Goal: Task Accomplishment & Management: Use online tool/utility

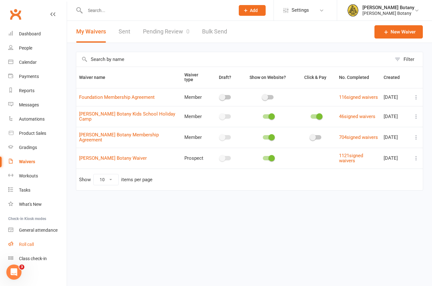
click at [28, 242] on div "Roll call" at bounding box center [26, 244] width 15 height 5
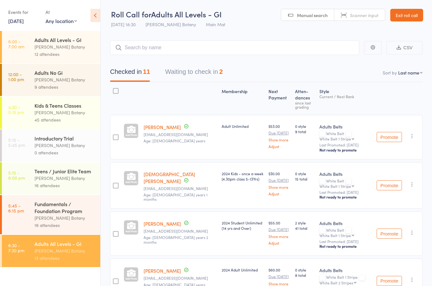
click at [72, 222] on div "[PERSON_NAME] Botany" at bounding box center [64, 218] width 60 height 7
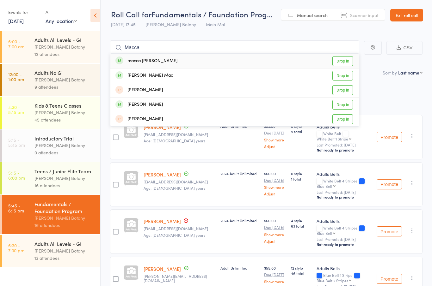
type input "Macca"
click at [188, 58] on div "macca [PERSON_NAME] Drop in" at bounding box center [234, 61] width 248 height 15
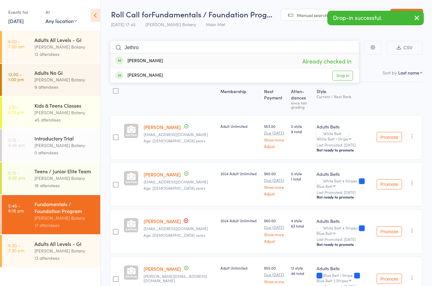
type input "Jethro"
click at [210, 59] on div "[PERSON_NAME] Already checked in" at bounding box center [234, 61] width 248 height 15
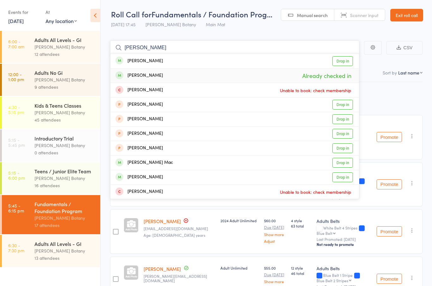
type input "[PERSON_NAME]"
click at [188, 76] on div "[PERSON_NAME] Already checked in" at bounding box center [234, 76] width 248 height 14
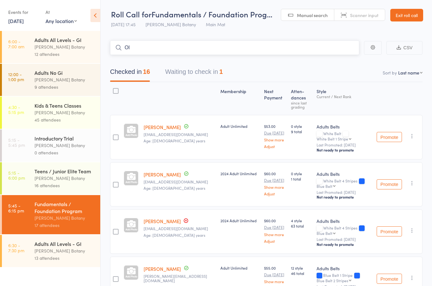
type input "O"
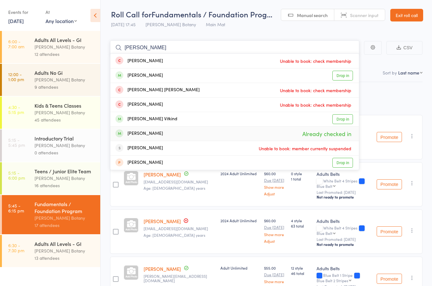
type input "[PERSON_NAME]"
click at [172, 135] on div "[PERSON_NAME] Already checked in" at bounding box center [234, 134] width 248 height 14
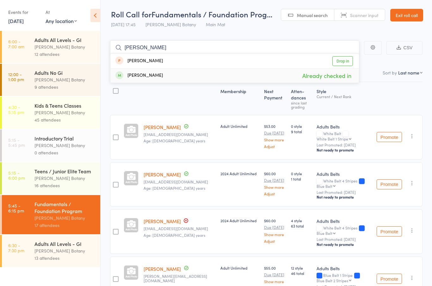
type input "[PERSON_NAME]"
click at [202, 79] on div "[PERSON_NAME] Already checked in" at bounding box center [234, 76] width 248 height 14
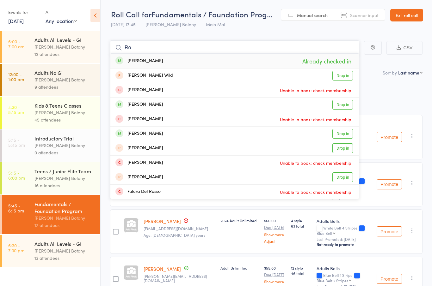
type input "R"
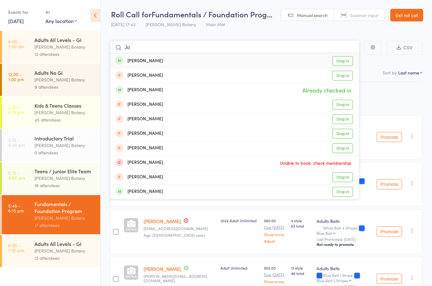
type input "J"
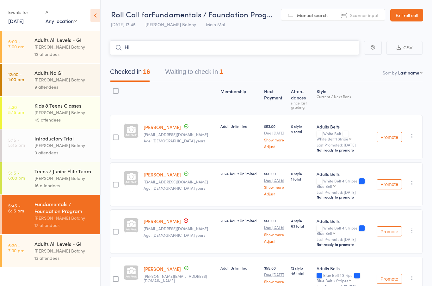
type input "H"
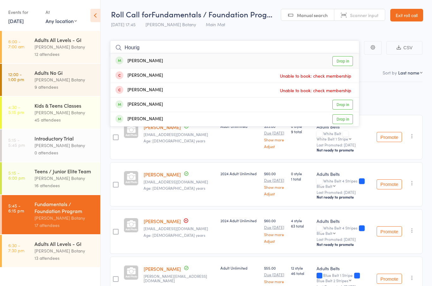
type input "Hourig"
click at [170, 106] on div "[PERSON_NAME] Drop in" at bounding box center [234, 105] width 248 height 14
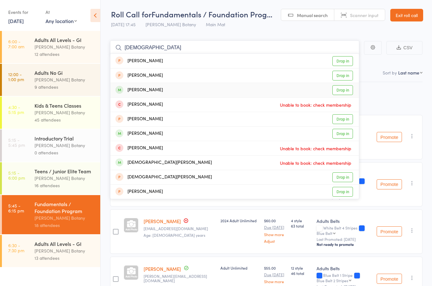
type input "[DEMOGRAPHIC_DATA]"
click at [169, 92] on div "[PERSON_NAME] Drop in" at bounding box center [234, 90] width 248 height 14
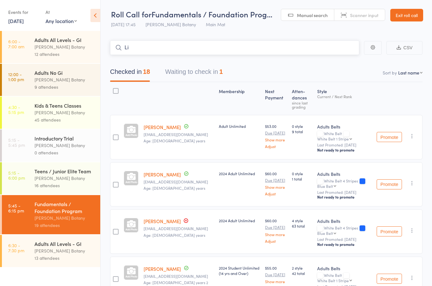
type input "L"
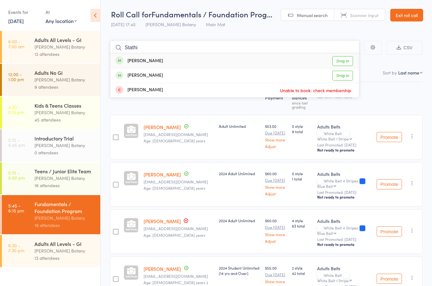
type input "Stathi"
click at [187, 59] on div "[PERSON_NAME] Drop in" at bounding box center [234, 61] width 248 height 15
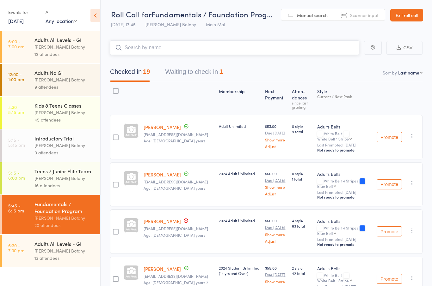
click at [208, 75] on button "Waiting to check in 1" at bounding box center [194, 73] width 58 height 17
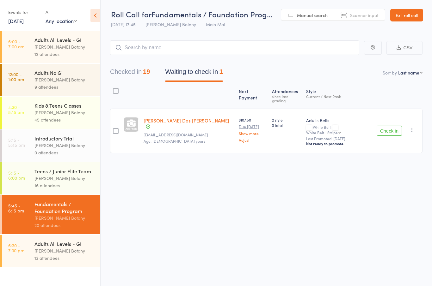
click at [390, 127] on button "Check in" at bounding box center [388, 131] width 25 height 10
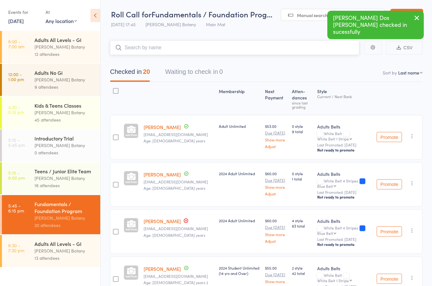
click at [211, 50] on input "search" at bounding box center [234, 47] width 249 height 15
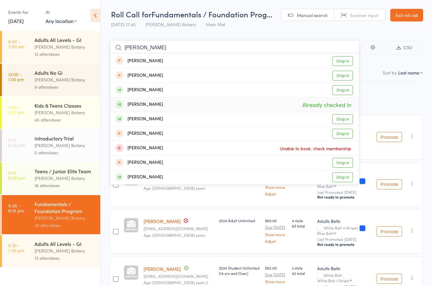
type input "[PERSON_NAME]"
click at [164, 104] on div "[PERSON_NAME] Already checked in" at bounding box center [234, 105] width 248 height 14
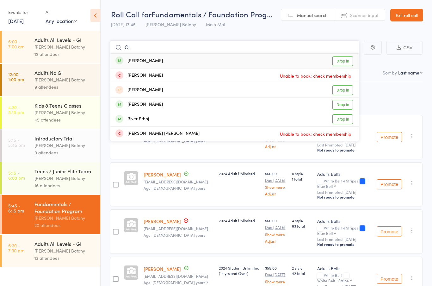
type input "O"
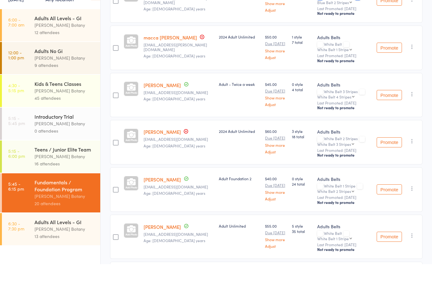
scroll to position [399, 0]
click at [388, 253] on button "Promote" at bounding box center [388, 258] width 25 height 10
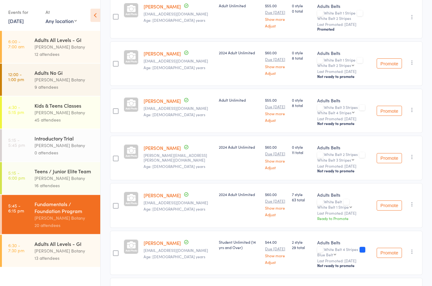
scroll to position [641, 0]
click at [389, 209] on button "Promote" at bounding box center [388, 205] width 25 height 10
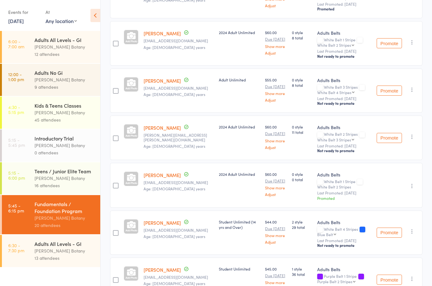
scroll to position [782, 0]
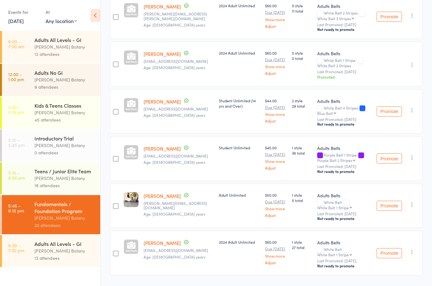
click at [69, 255] on div "[PERSON_NAME] Botany" at bounding box center [64, 250] width 60 height 7
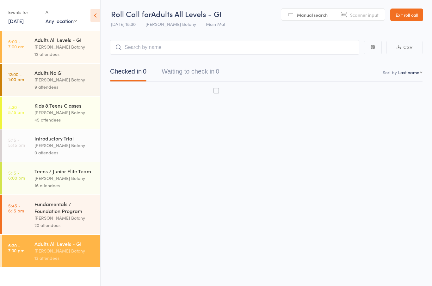
scroll to position [2, 0]
